Goal: Find specific page/section: Find specific page/section

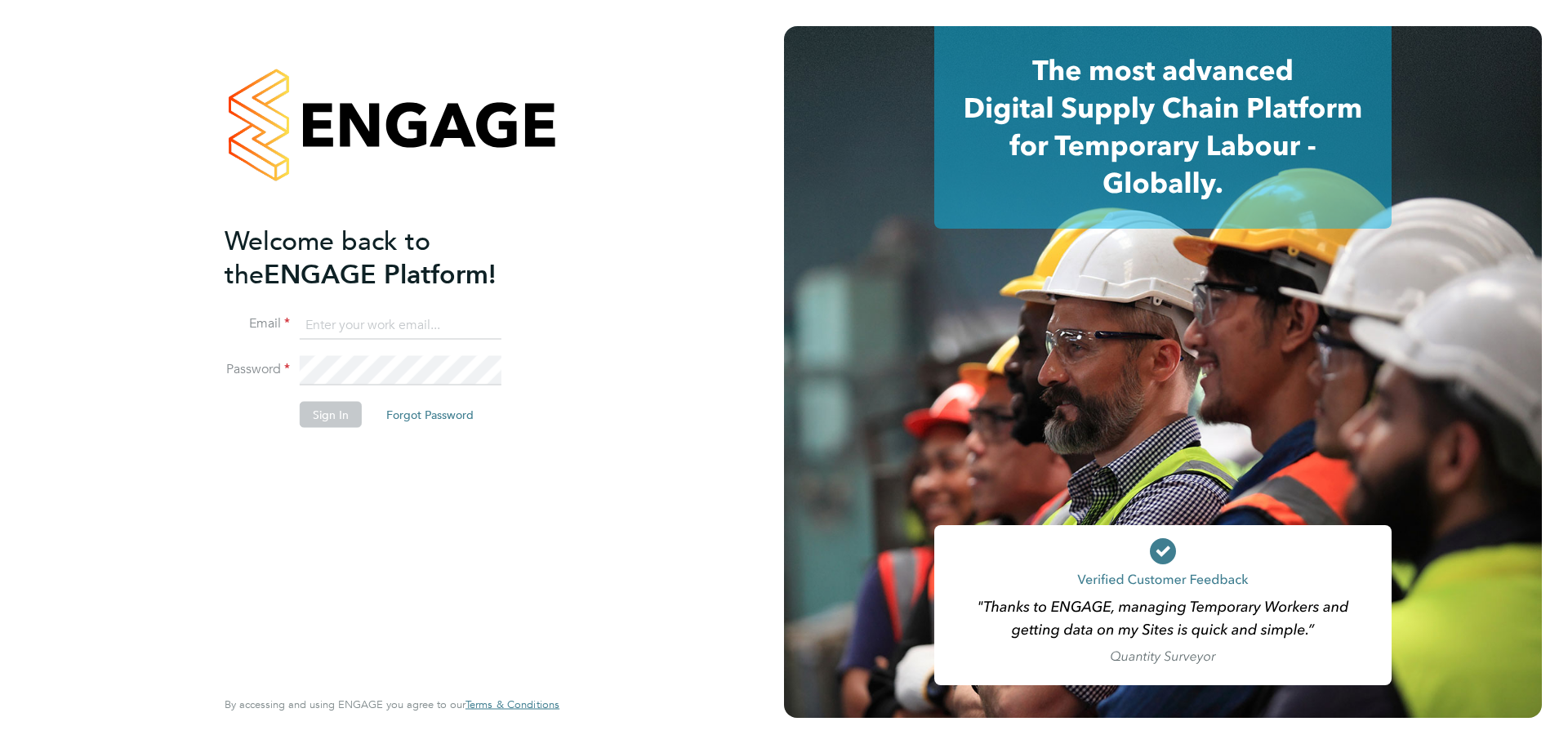
type input "[EMAIL_ADDRESS][DOMAIN_NAME]"
click at [328, 412] on button "Sign In" at bounding box center [331, 414] width 62 height 26
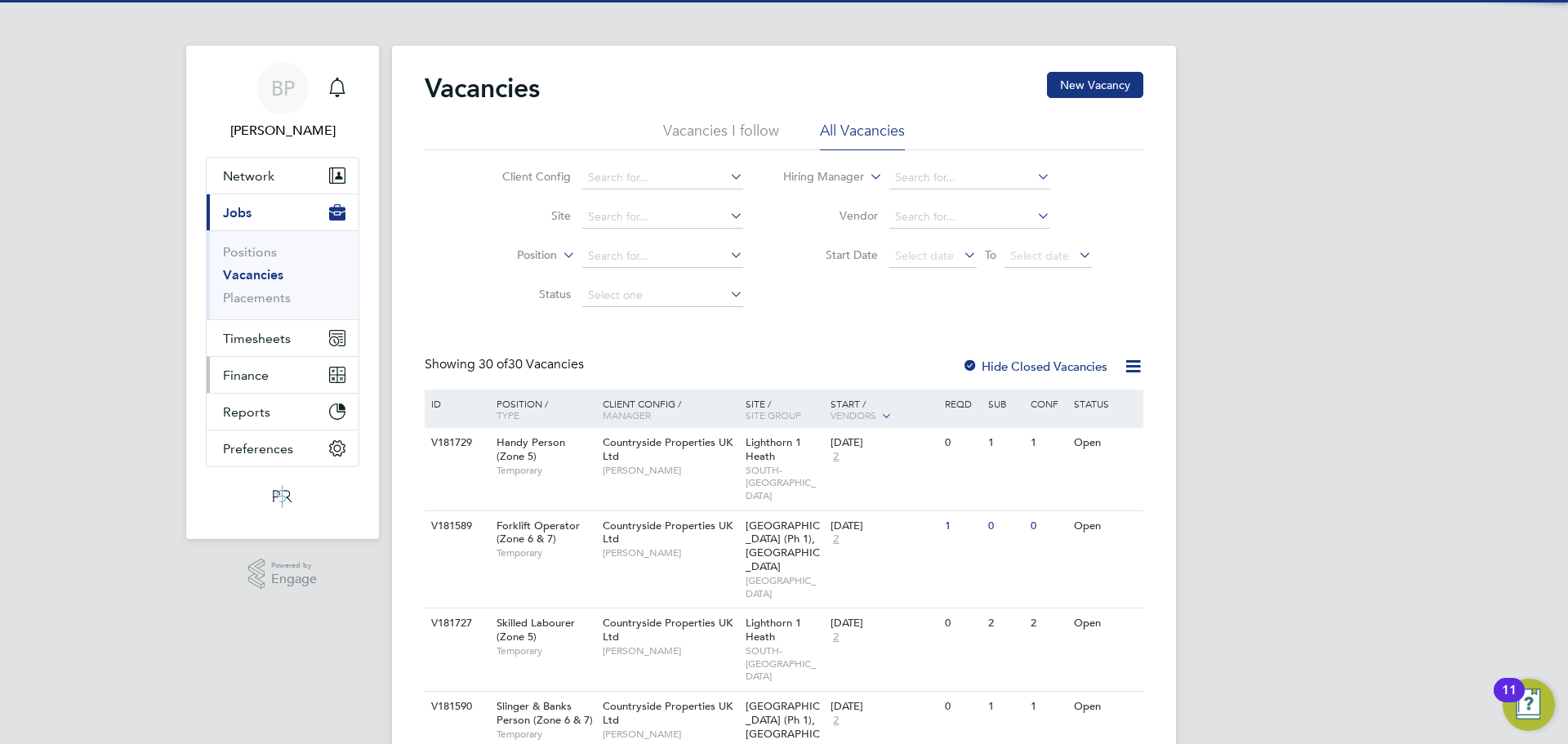
click at [261, 379] on span "Finance" at bounding box center [246, 375] width 46 height 16
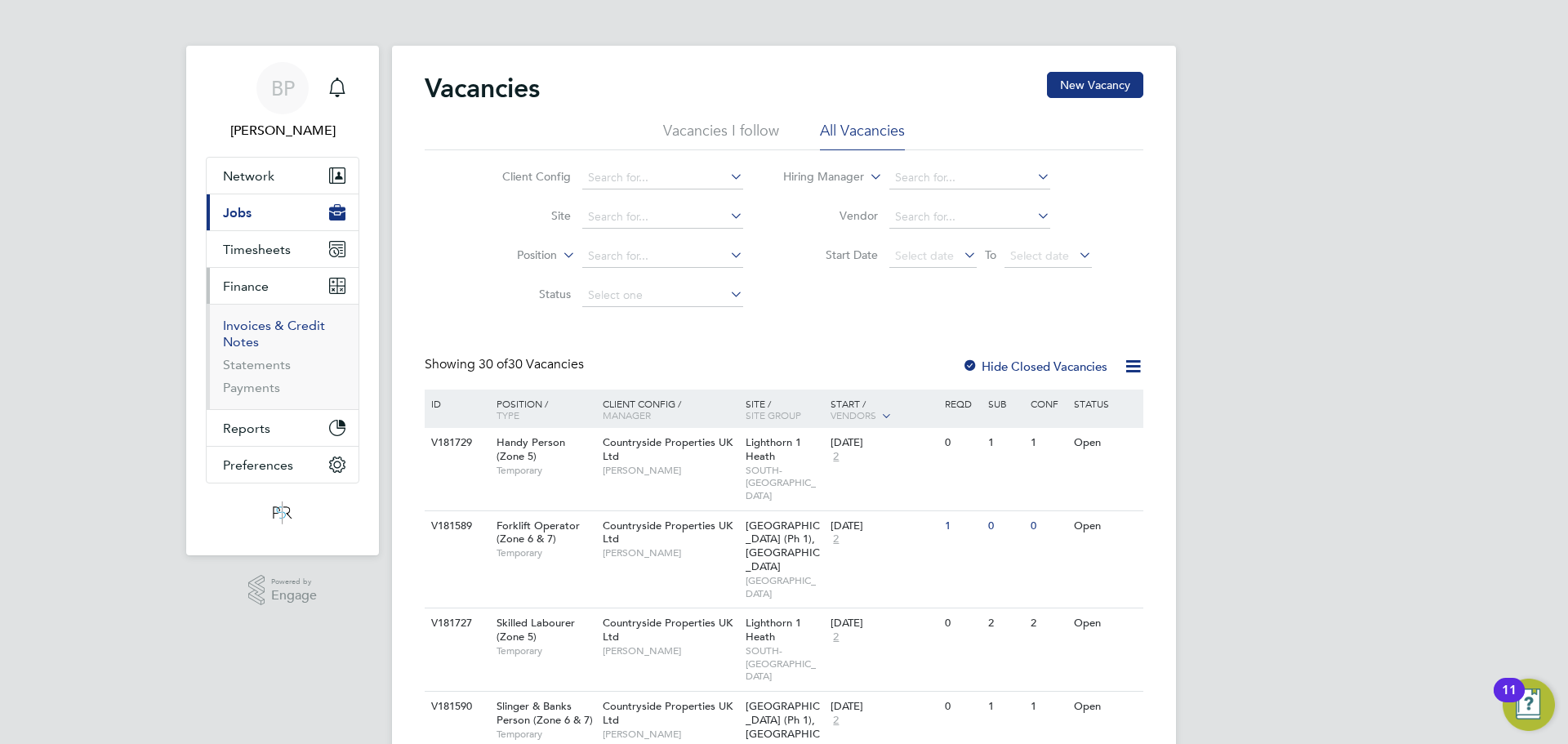
click at [261, 330] on link "Invoices & Credit Notes" at bounding box center [274, 334] width 102 height 32
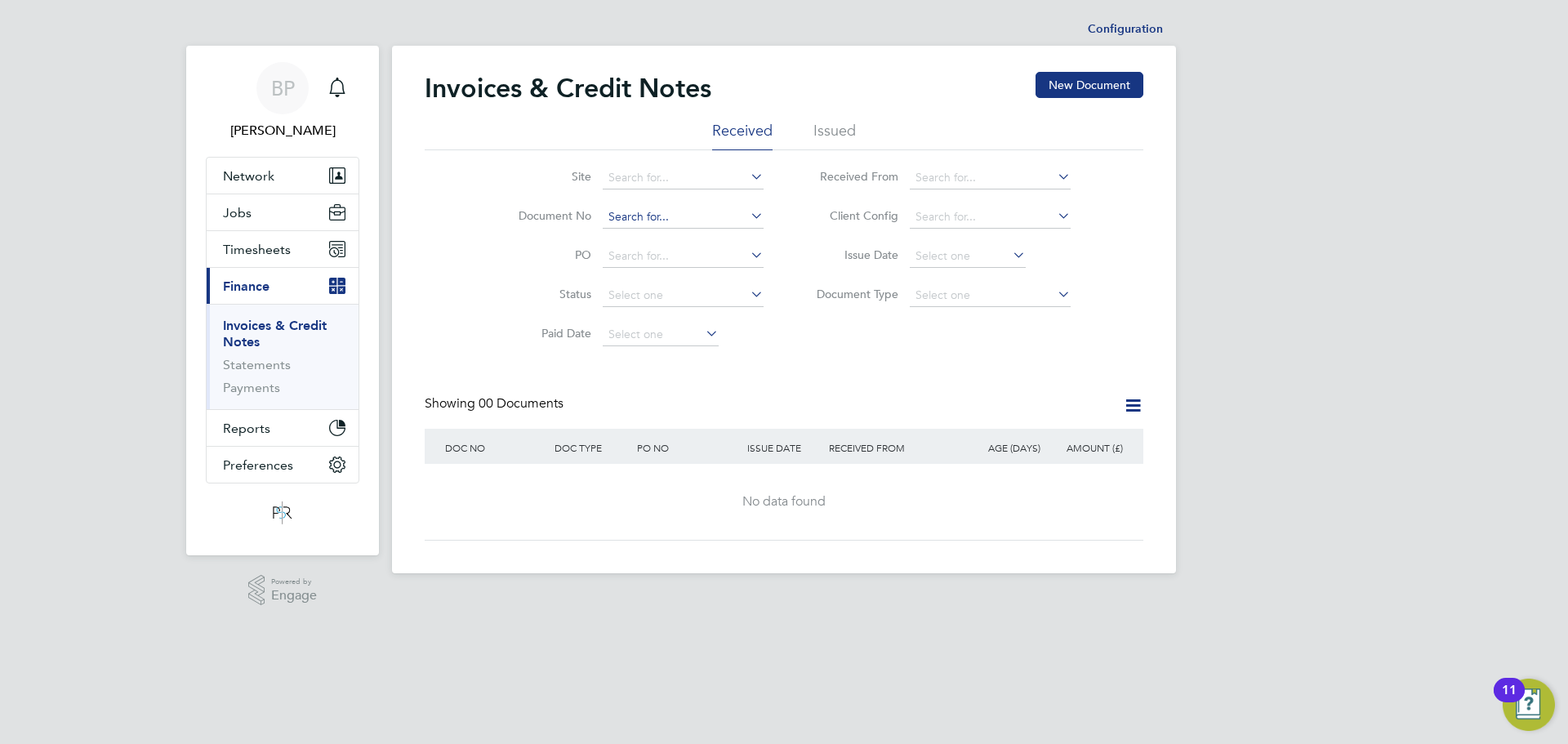
click at [622, 218] on input at bounding box center [683, 217] width 161 height 22
drag, startPoint x: 622, startPoint y: 218, endPoint x: 840, endPoint y: 131, distance: 234.7
click at [840, 131] on li "Issued" at bounding box center [834, 135] width 42 height 29
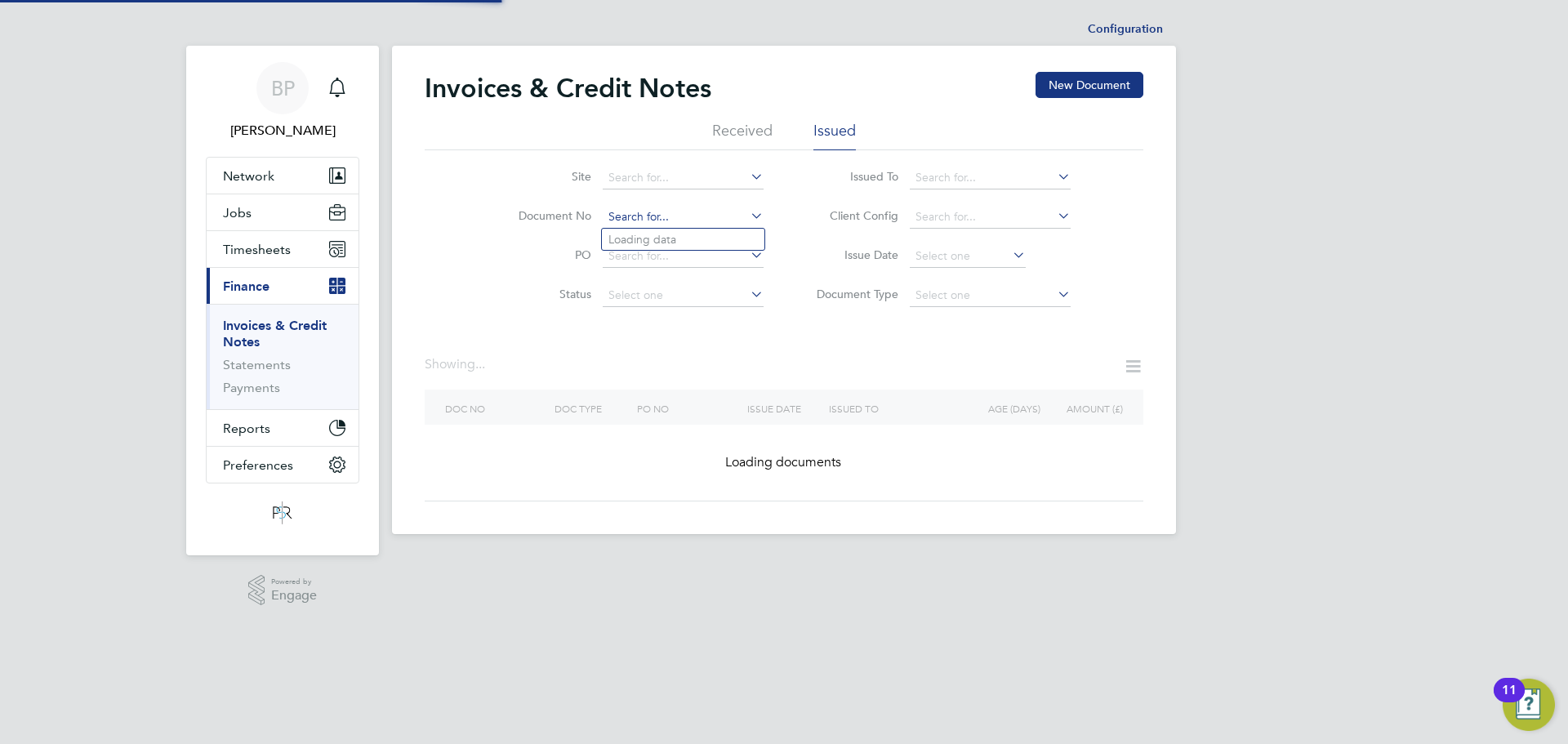
click at [610, 221] on input at bounding box center [683, 217] width 161 height 22
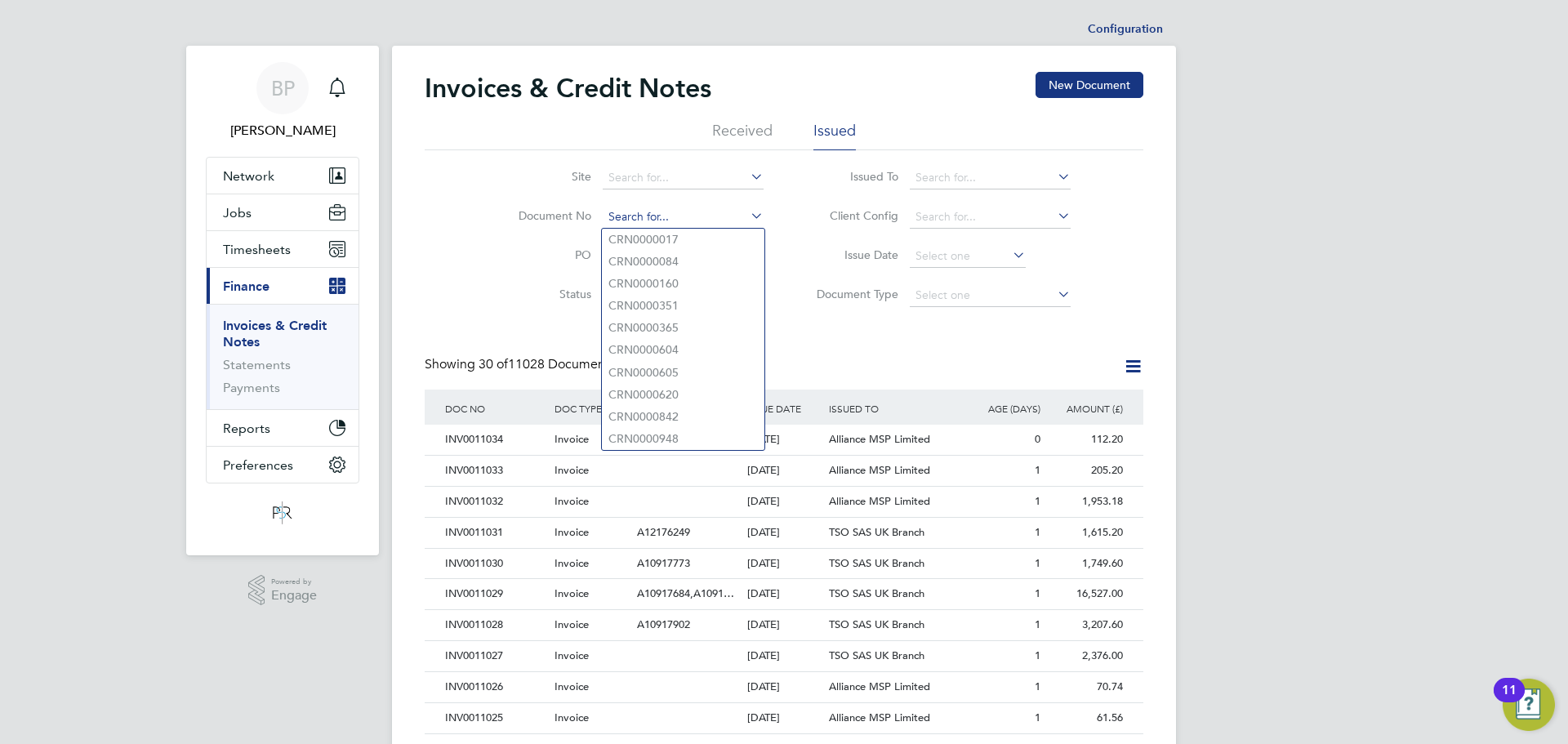
paste input "INV0010767"
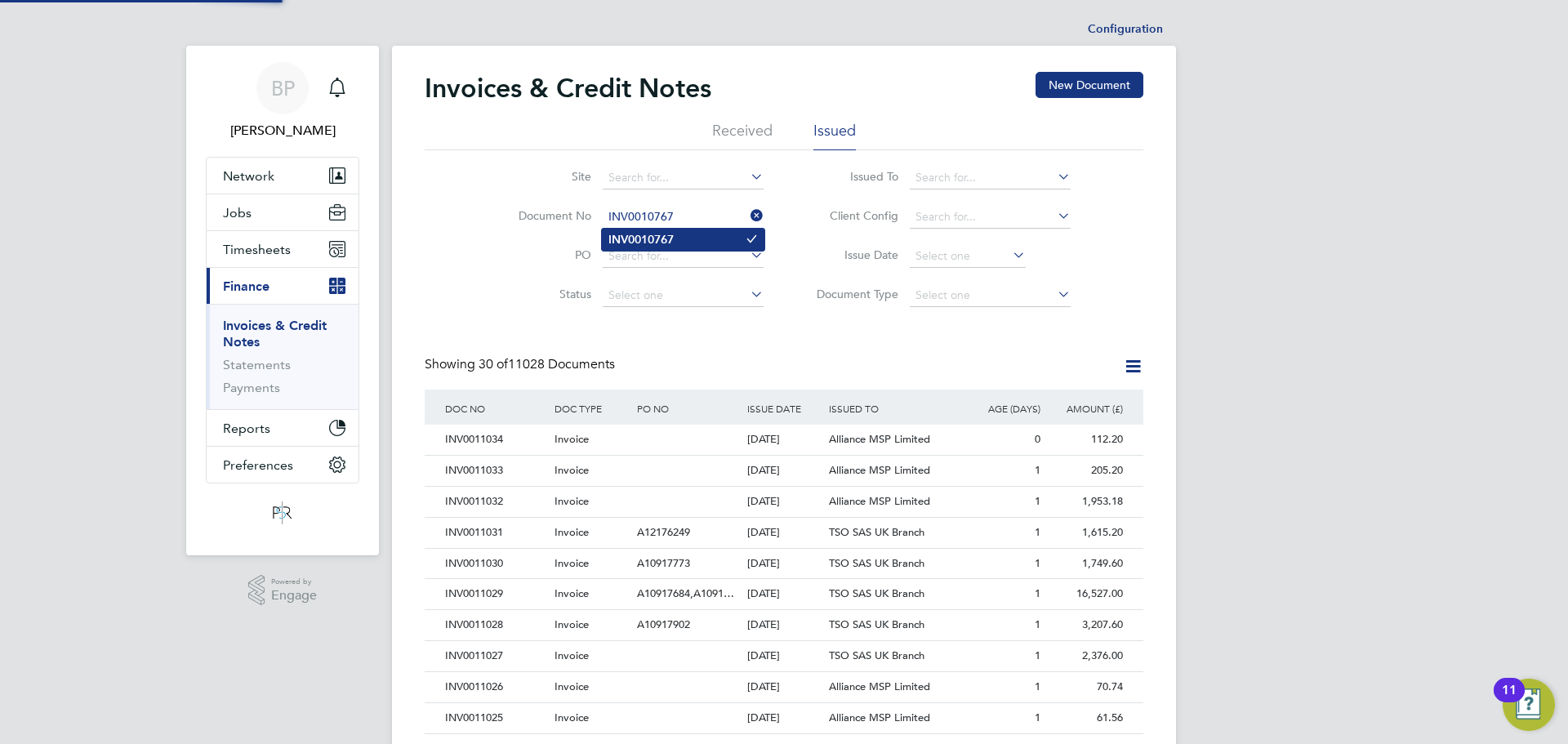
type input "INV0010767"
click at [669, 236] on b "INV0010767" at bounding box center [641, 240] width 65 height 14
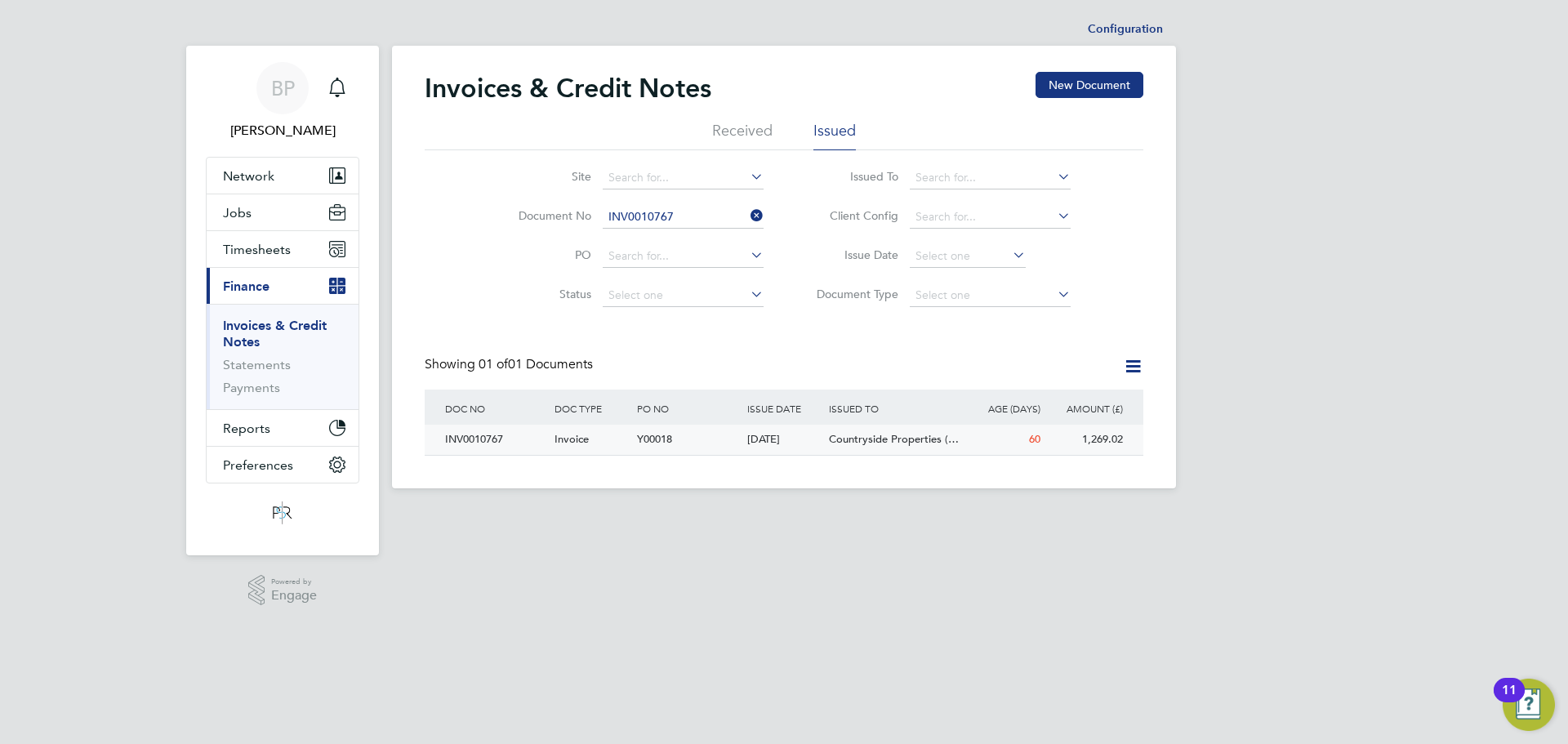
click at [517, 445] on div "INV0010767" at bounding box center [495, 440] width 109 height 30
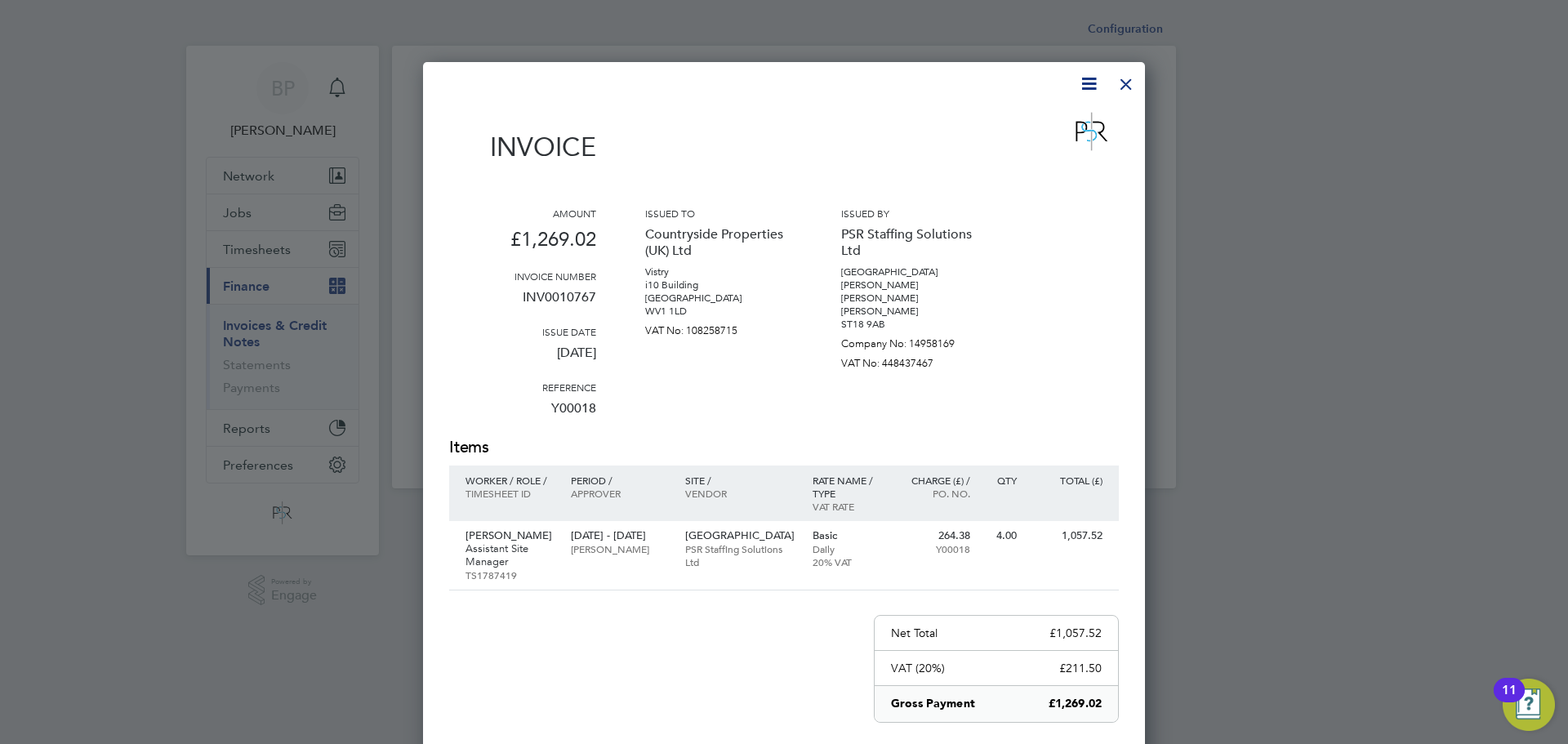
click at [1126, 73] on div at bounding box center [1126, 79] width 29 height 29
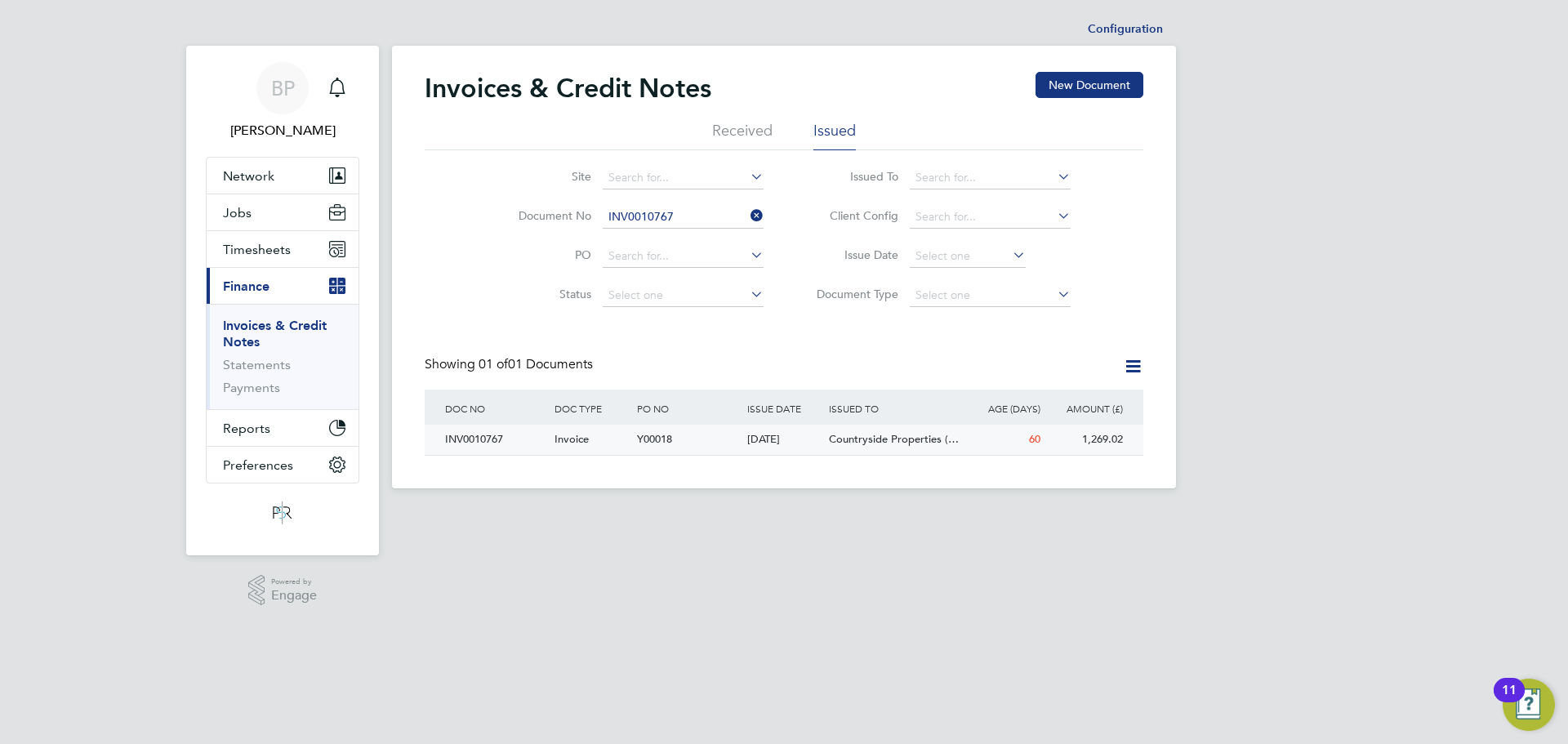
click at [879, 444] on span "Countryside Properties (…" at bounding box center [894, 439] width 130 height 14
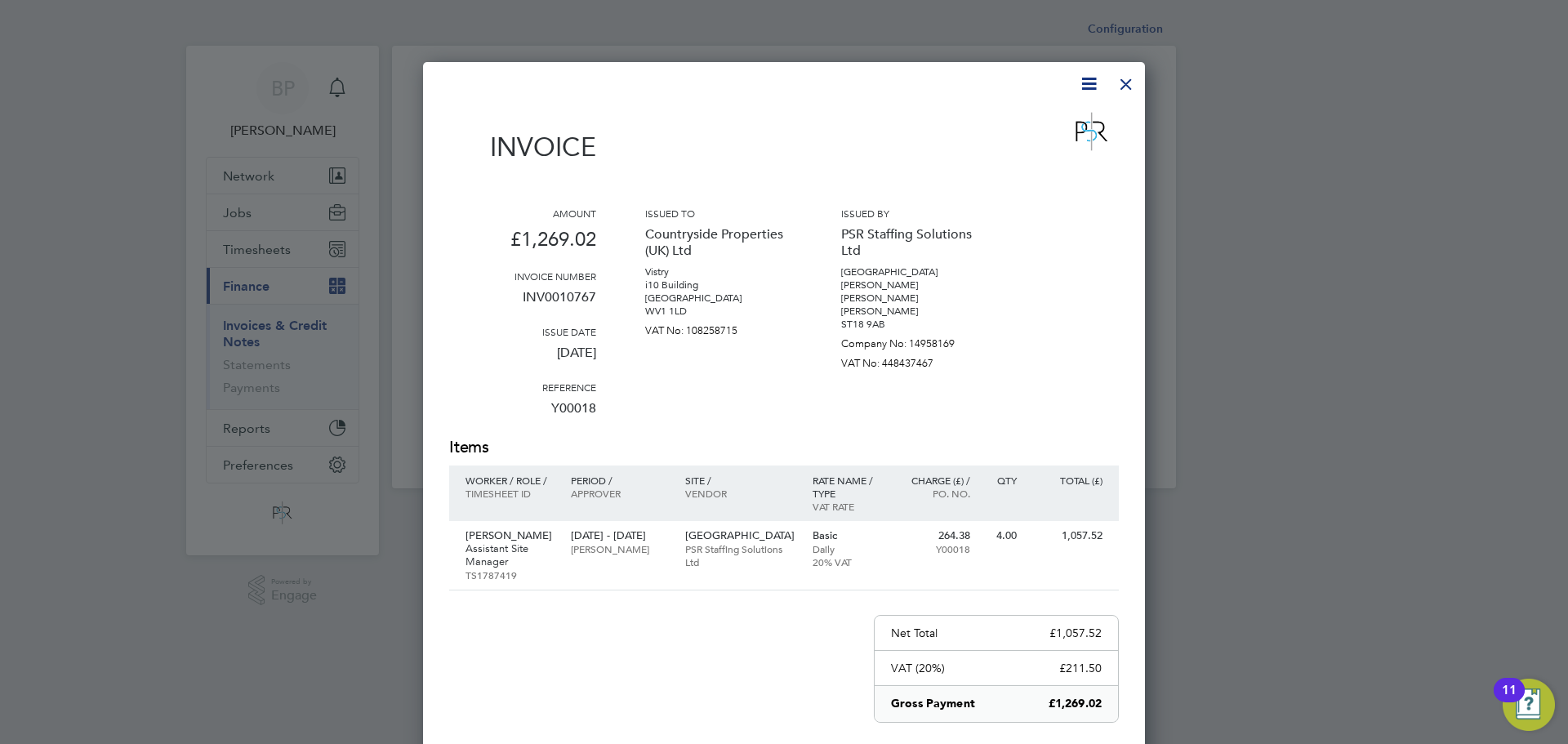
click at [1092, 87] on icon at bounding box center [1089, 83] width 21 height 21
click at [1123, 89] on div at bounding box center [1126, 79] width 29 height 29
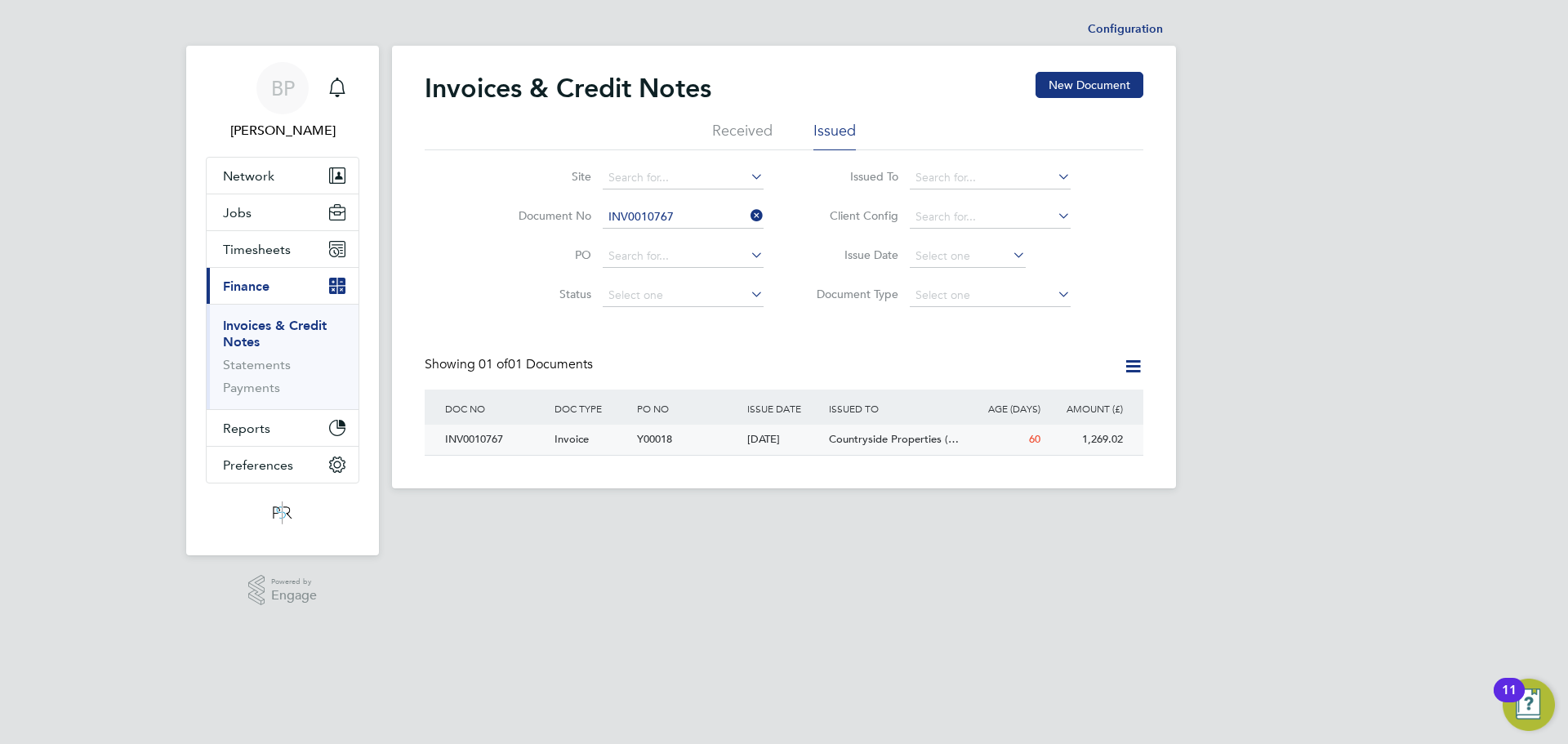
click at [483, 437] on div "INV0010767" at bounding box center [495, 440] width 109 height 30
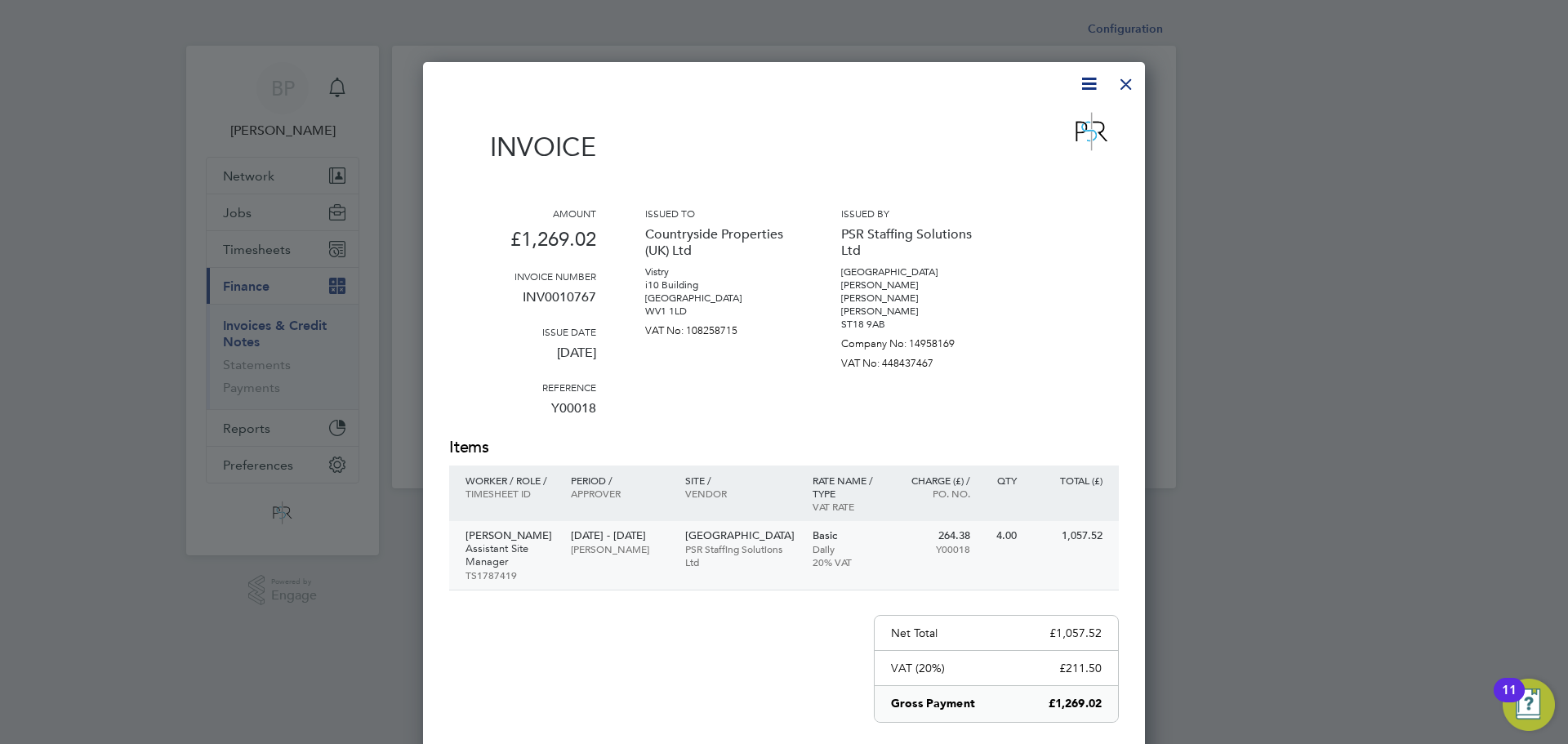
click at [490, 542] on p "Assistant Site Manager" at bounding box center [510, 555] width 89 height 26
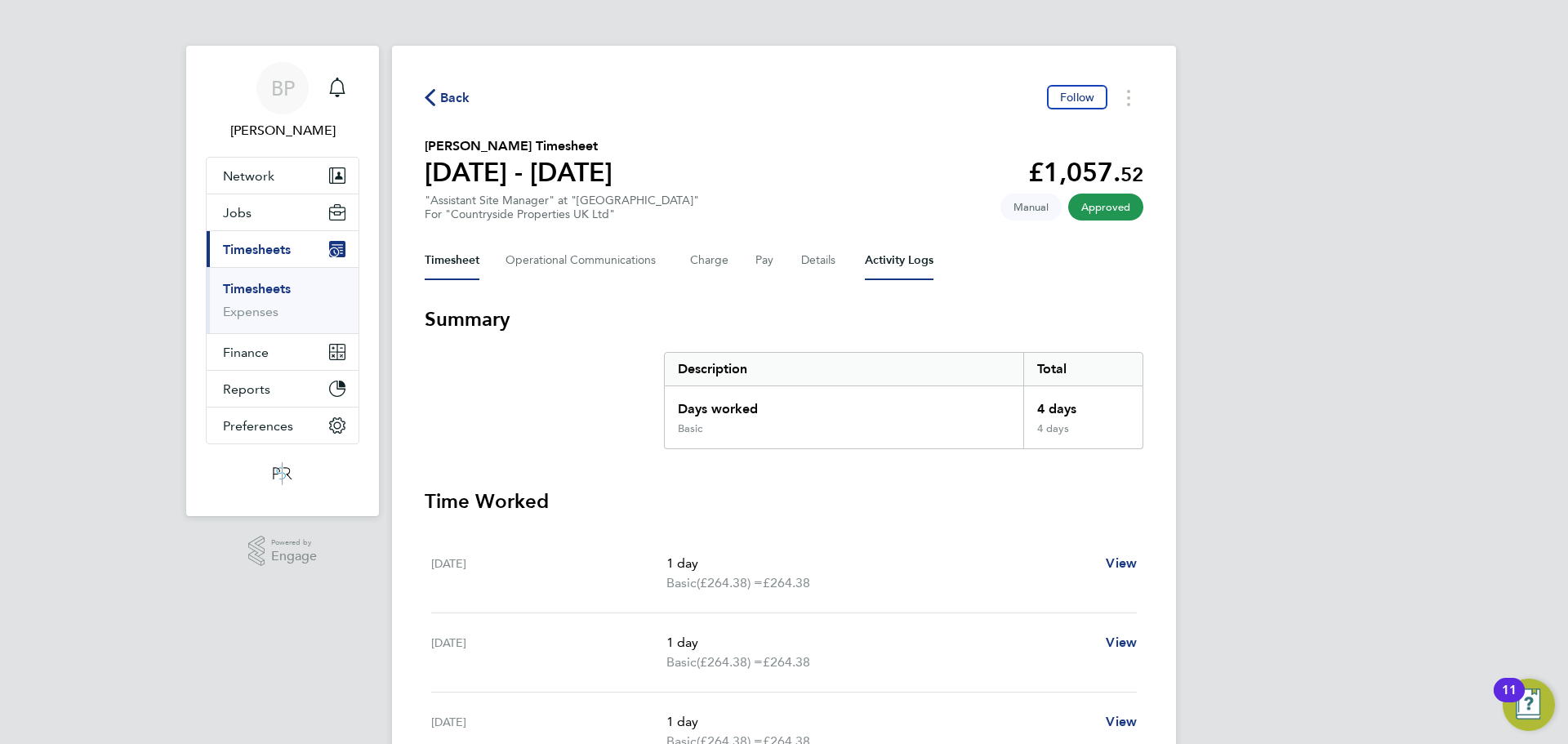
click at [898, 262] on Logs-tab "Activity Logs" at bounding box center [899, 260] width 68 height 39
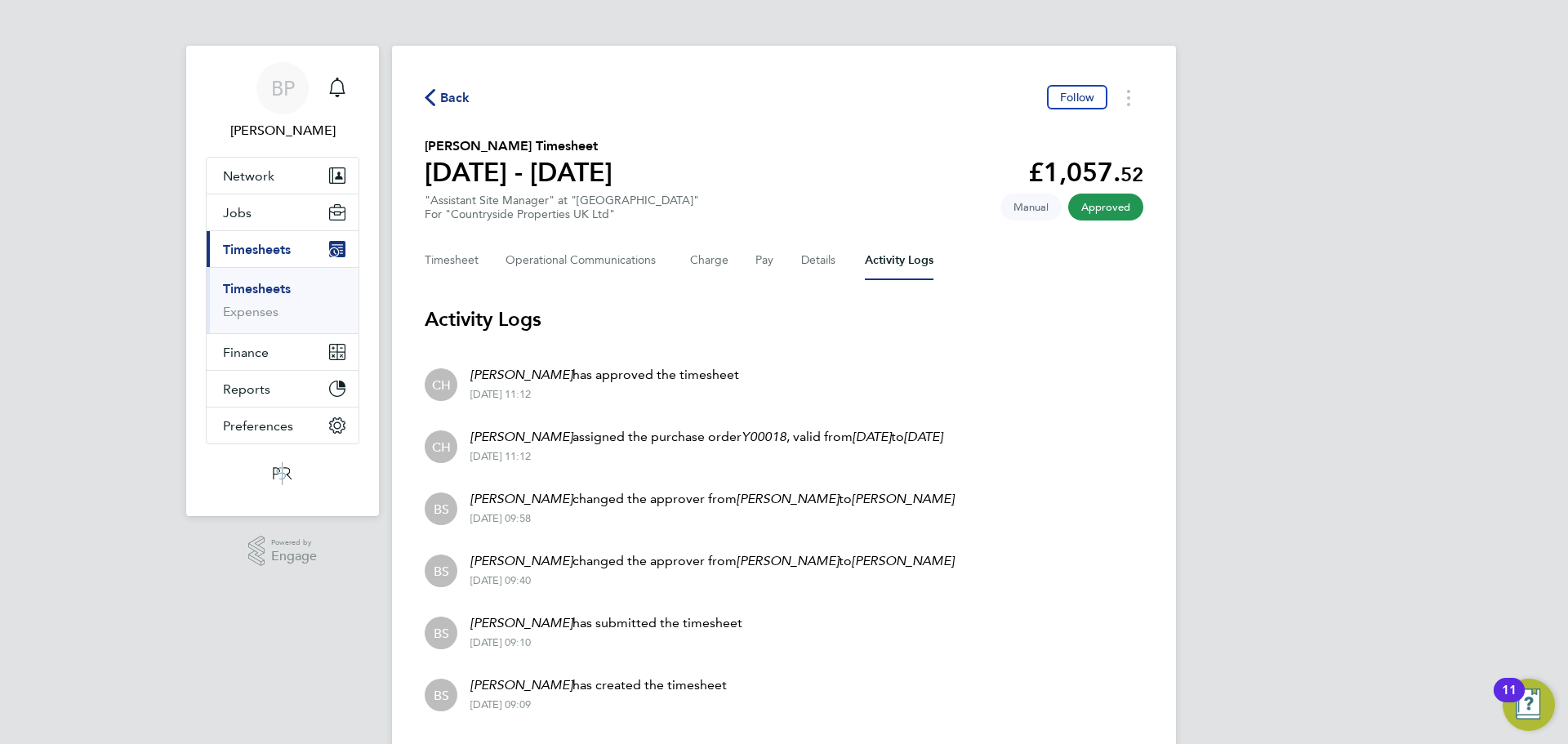
click at [744, 510] on div "Beth Seddon changed the approver from Harry Slater to Chris Harrison 24 Jul 202…" at bounding box center [705, 507] width 496 height 36
